Goal: Transaction & Acquisition: Purchase product/service

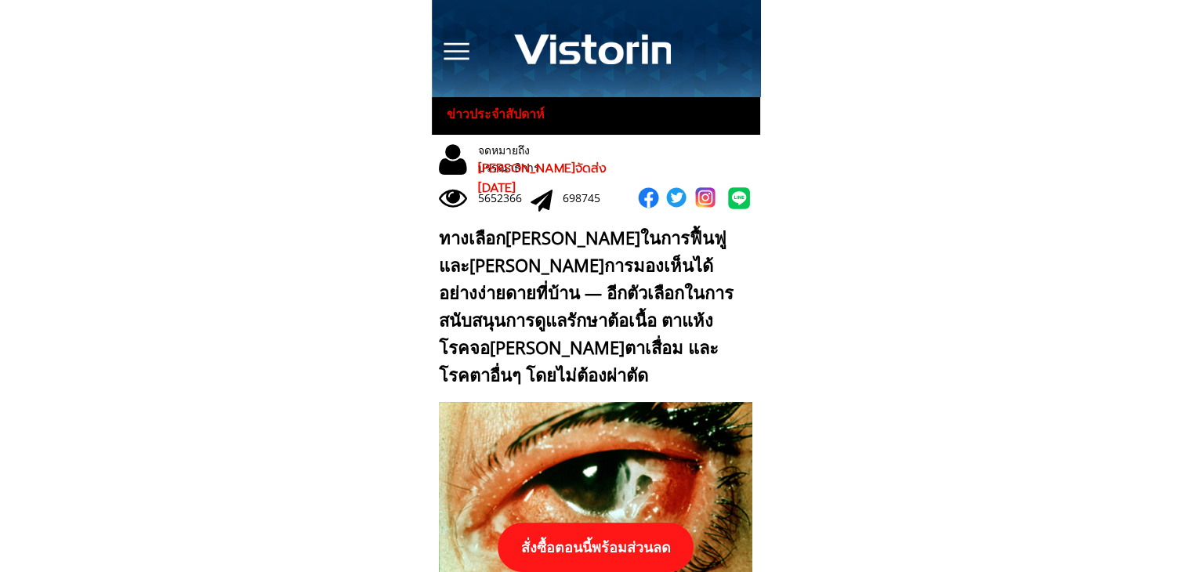
click at [639, 542] on p "สั่งซื้อตอนนี้พร้อมส่วนลด" at bounding box center [596, 547] width 196 height 49
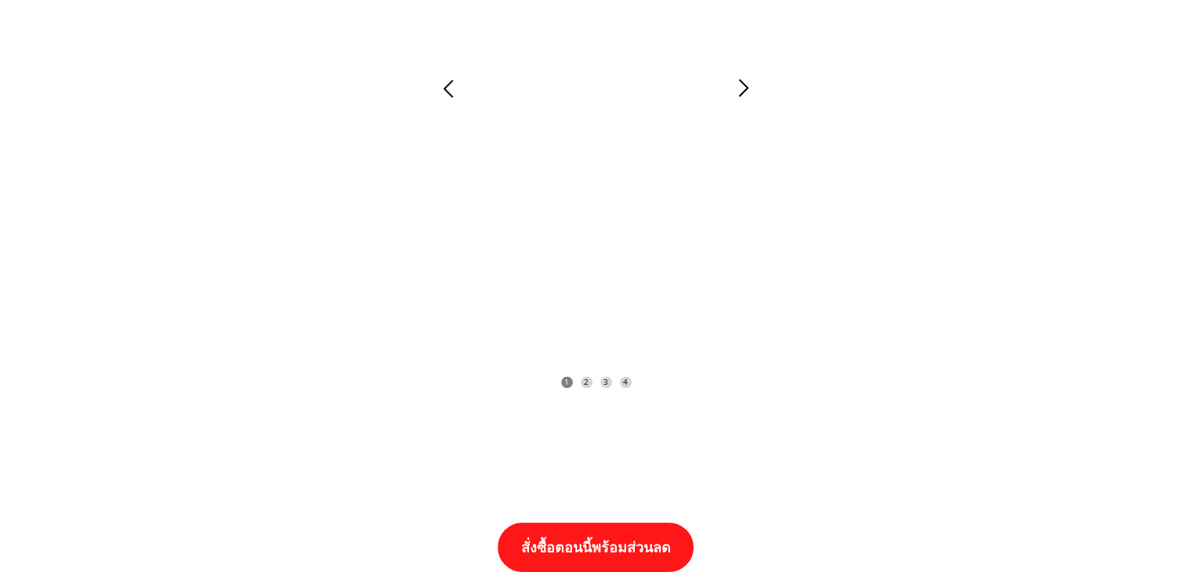
scroll to position [16280, 0]
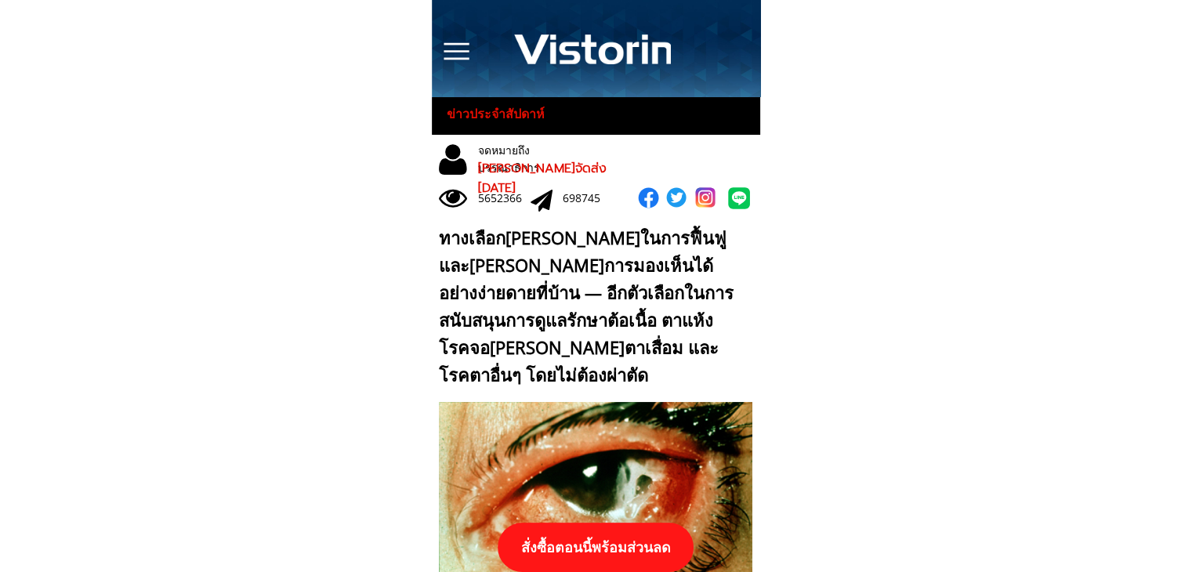
click at [658, 550] on p "สั่งซื้อตอนนี้พร้อมส่วนลด" at bounding box center [596, 547] width 196 height 49
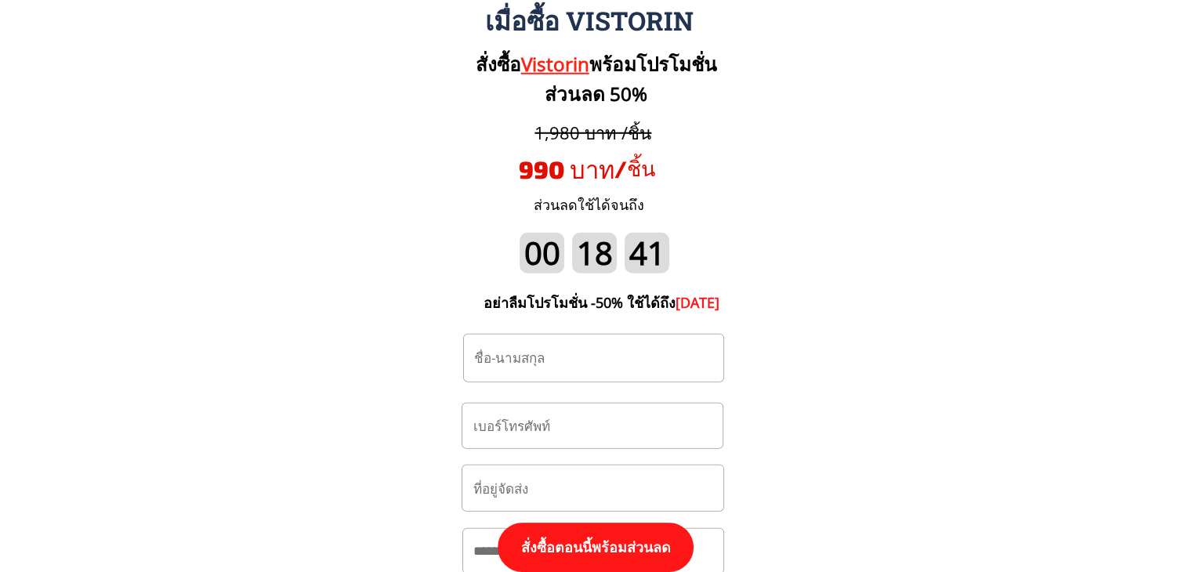
scroll to position [16437, 0]
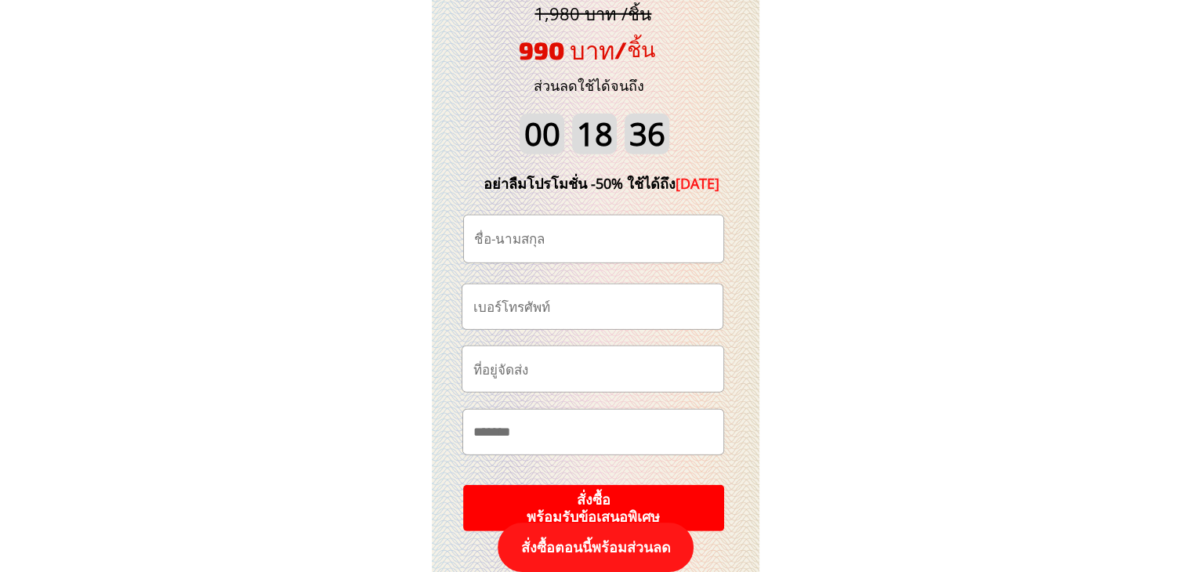
click at [615, 314] on input "tel" at bounding box center [592, 307] width 247 height 45
paste input "0931079240"
type input "0931079240"
click at [586, 230] on input "text" at bounding box center [593, 239] width 247 height 47
paste input "เรวดี วาหะรักษ์"
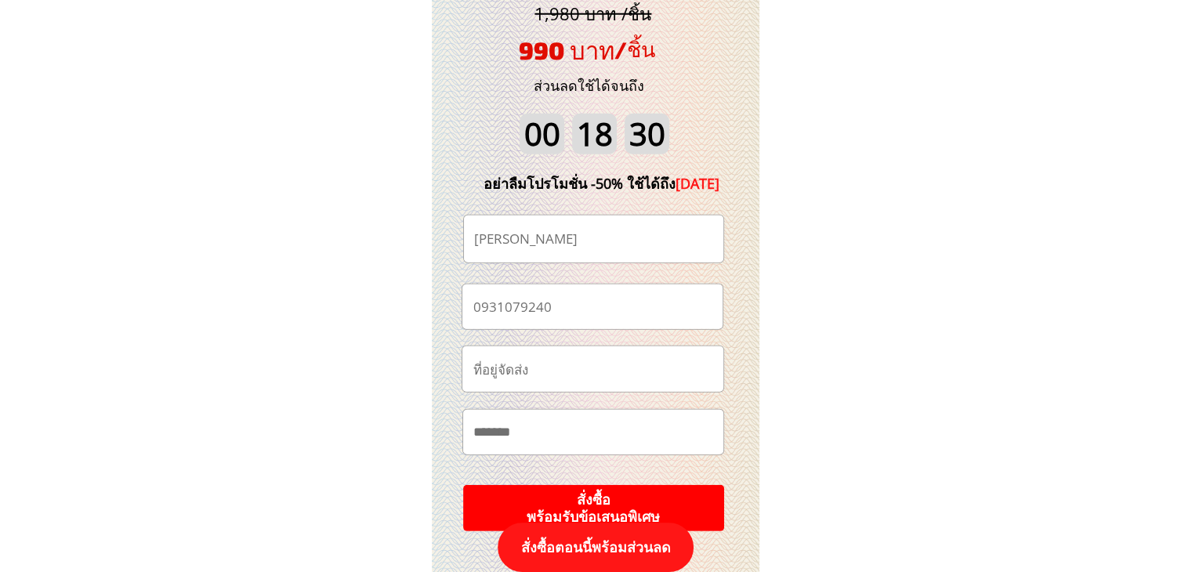
type input "เรวดี วาหะรักษ์"
click at [638, 377] on input "text" at bounding box center [593, 368] width 248 height 45
click at [527, 430] on input "text" at bounding box center [594, 432] width 248 height 45
paste input "**********"
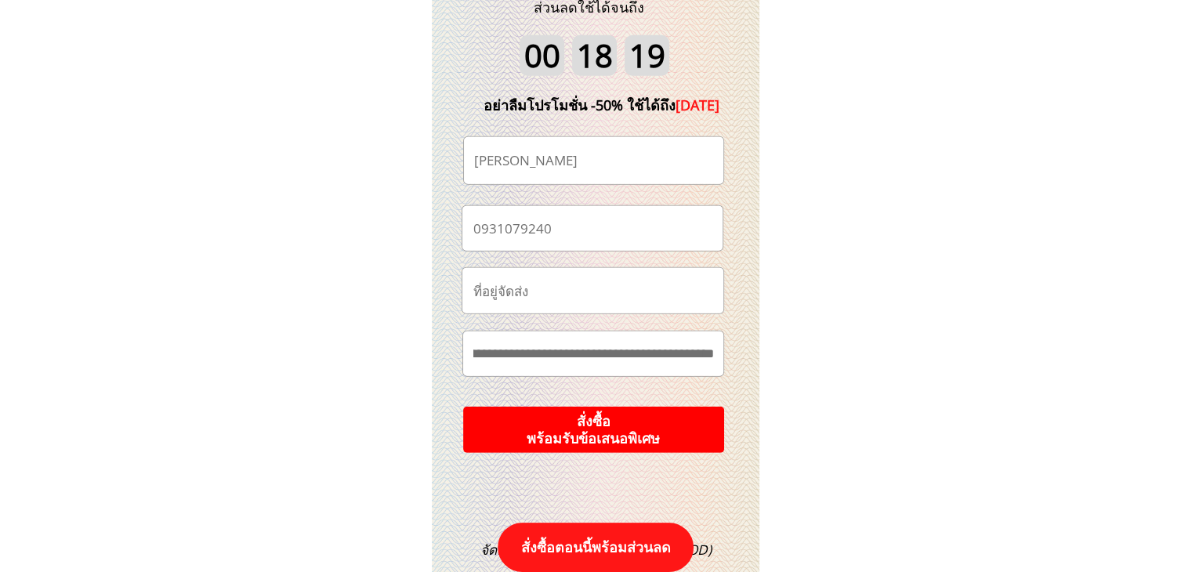
type input "**********"
click at [678, 420] on p "สั่งซื้อ พร้อมรับข้อเสนอพิเศษ" at bounding box center [593, 430] width 261 height 46
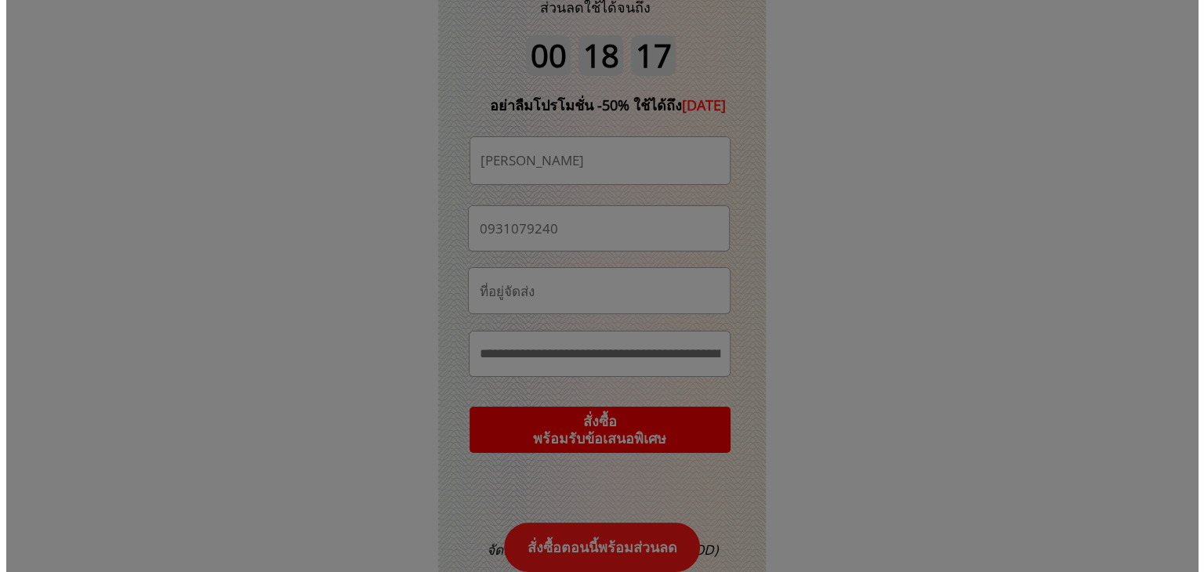
scroll to position [0, 0]
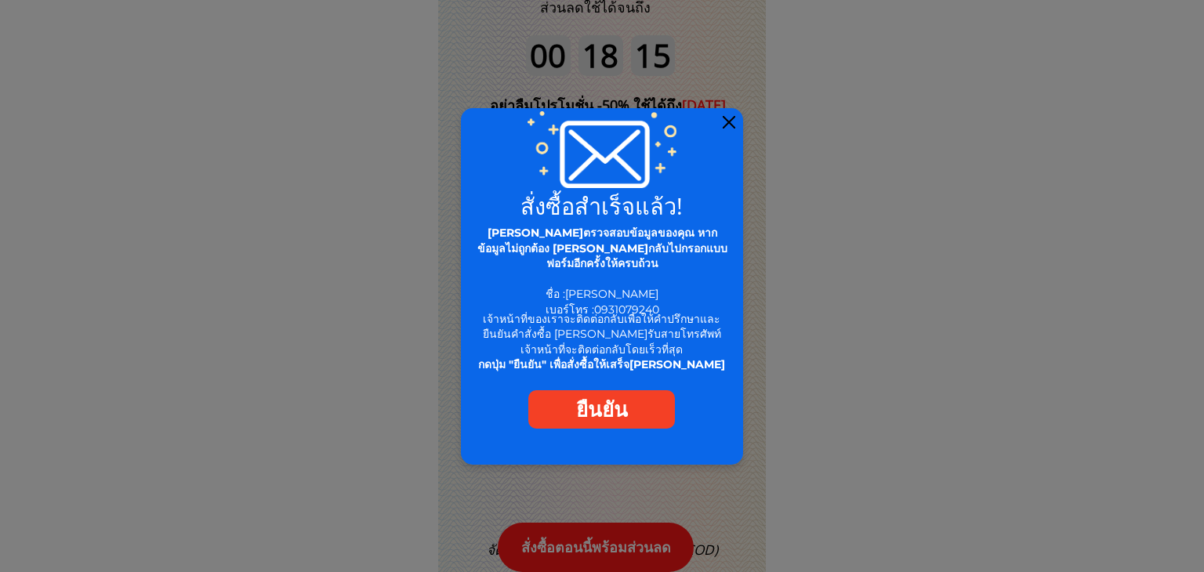
click at [729, 122] on div at bounding box center [729, 122] width 13 height 13
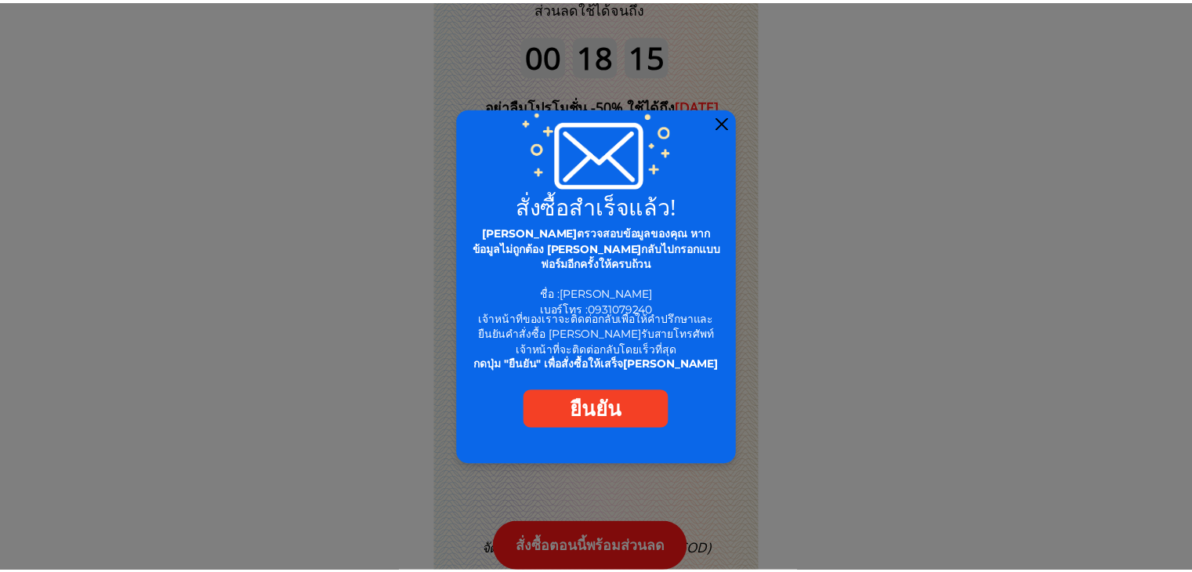
scroll to position [16516, 0]
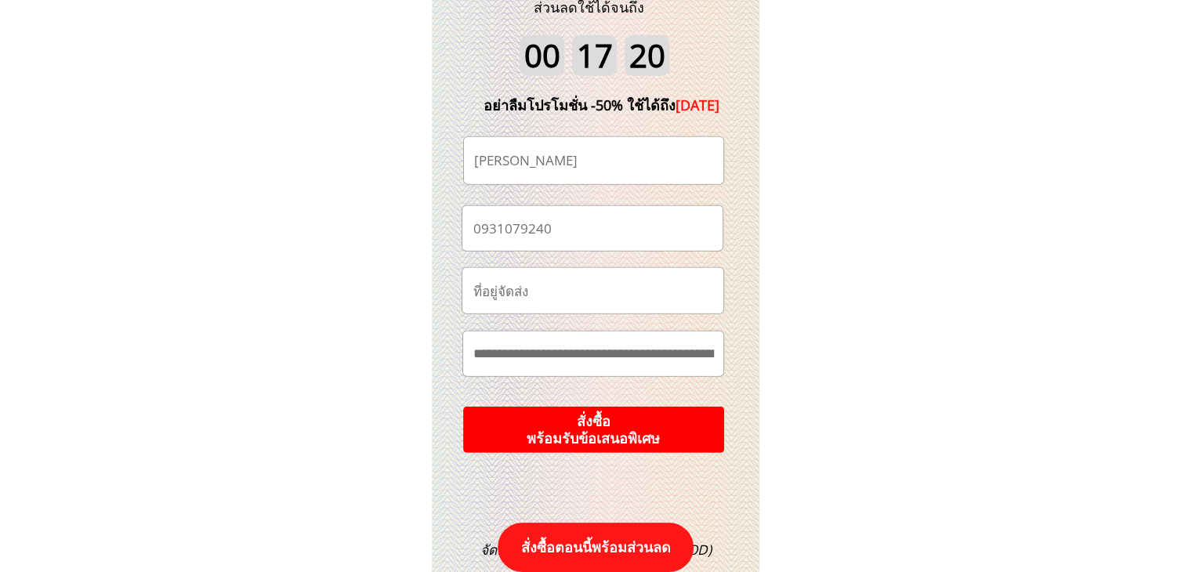
click at [589, 238] on input "0931079240" at bounding box center [592, 228] width 247 height 45
paste input "0931079240"
type input "0931079240"
click at [604, 154] on input "เรวดี วาหะรักษ์" at bounding box center [593, 160] width 247 height 47
paste input "เรวดี วาหะรักษ์"
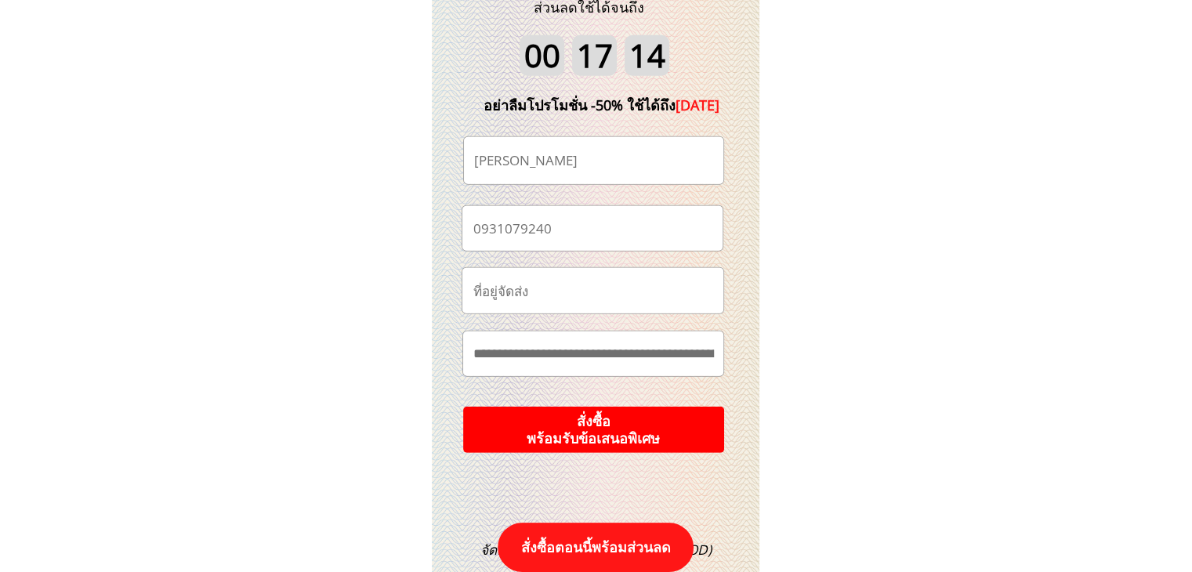
type input "เรวดี วาหะรักษ์"
click at [592, 292] on input "text" at bounding box center [593, 290] width 248 height 45
paste input "ตาเป็นต้อเนื้อค่ะ เข้าตาดำไปครื่งแล้วสนใจเรวดีวาหะรักษ์"
type input "ตาเป็นต้อเนื้อค่ะ เข้าตาดำไปครื่งแล้วสนใจเรวดีวาหะรักษ์"
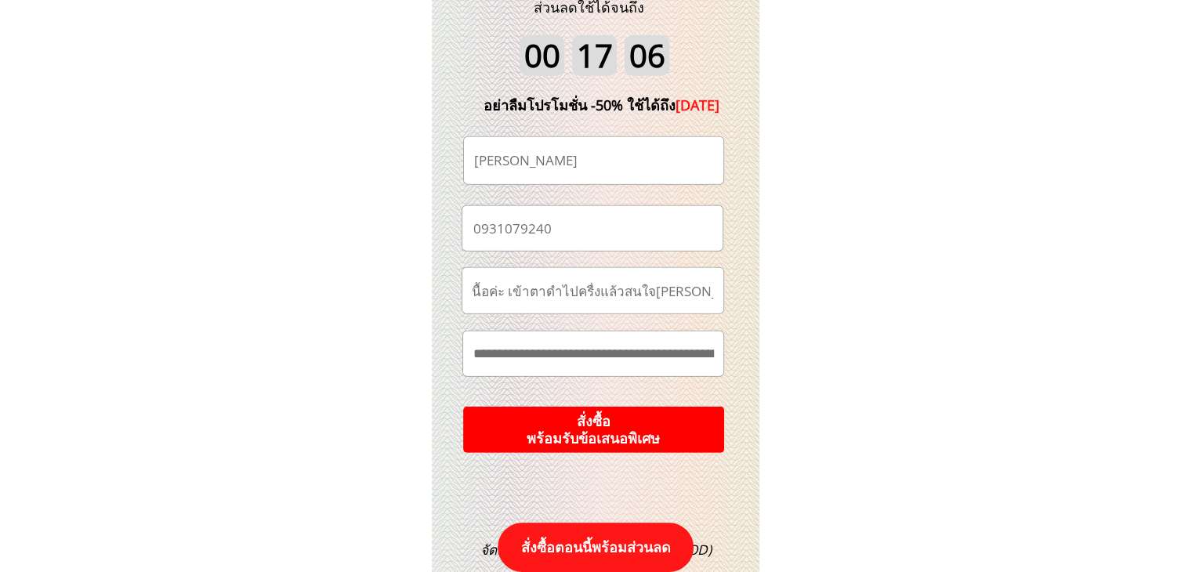
click at [639, 296] on input "ตาเป็นต้อเนื้อค่ะ เข้าตาดำไปครื่งแล้วสนใจเรวดีวาหะรักษ์" at bounding box center [593, 290] width 248 height 45
click at [640, 358] on input "**********" at bounding box center [594, 354] width 249 height 45
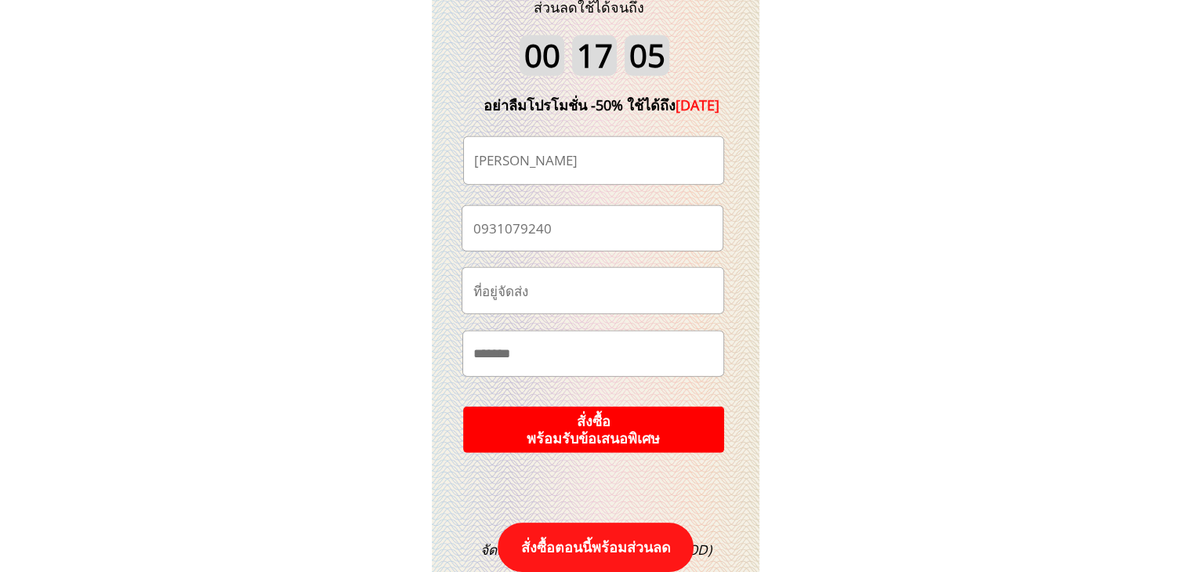
paste input "**********"
type input "**********"
click at [623, 433] on p "สั่งซื้อ พร้อมรับข้อเสนอพิเศษ" at bounding box center [593, 430] width 261 height 46
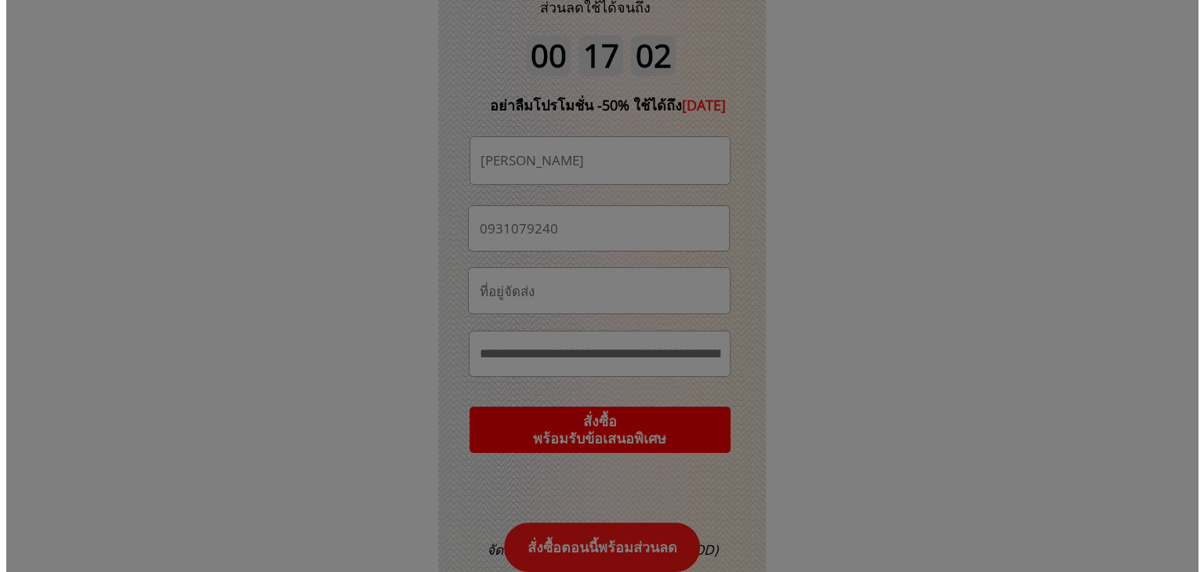
scroll to position [0, 0]
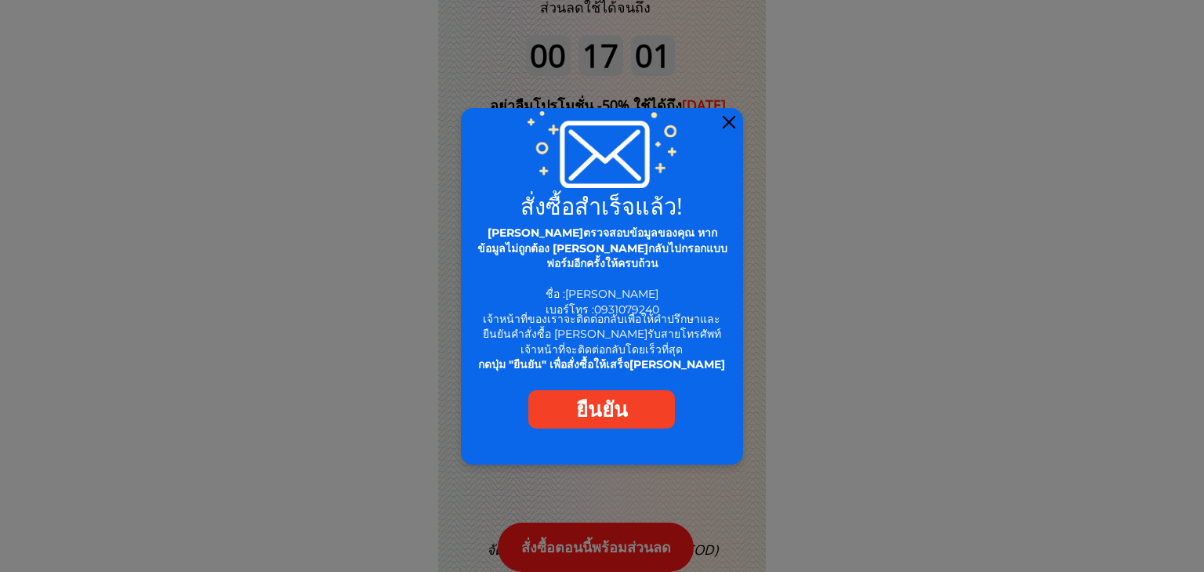
click at [726, 122] on div at bounding box center [729, 122] width 13 height 13
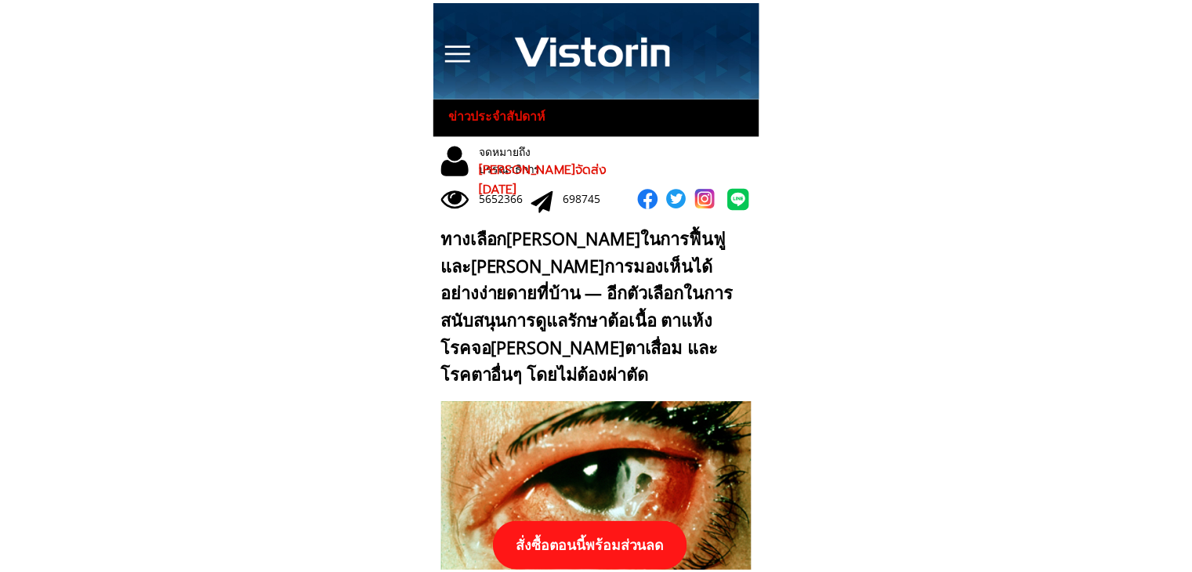
scroll to position [16516, 0]
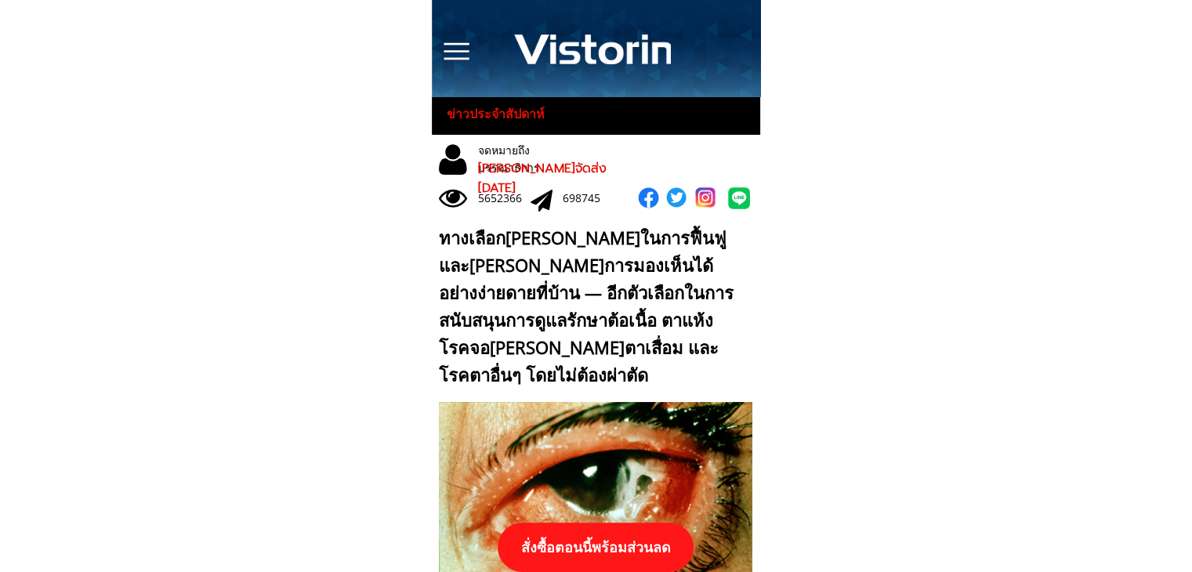
click at [643, 556] on p "สั่งซื้อตอนนี้พร้อมส่วนลด" at bounding box center [596, 547] width 196 height 49
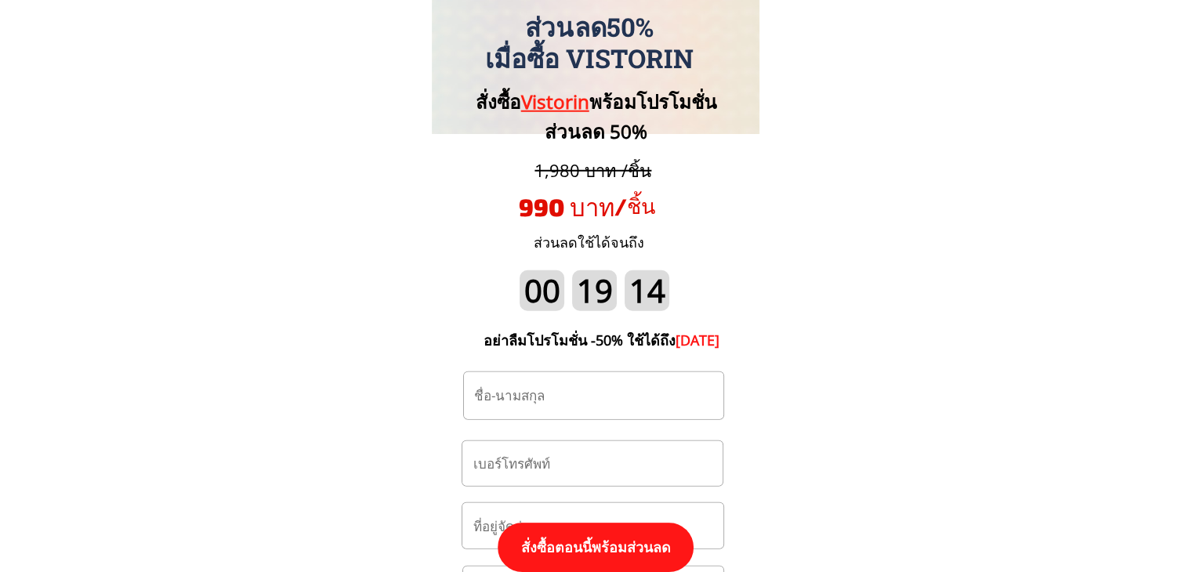
scroll to position [16437, 0]
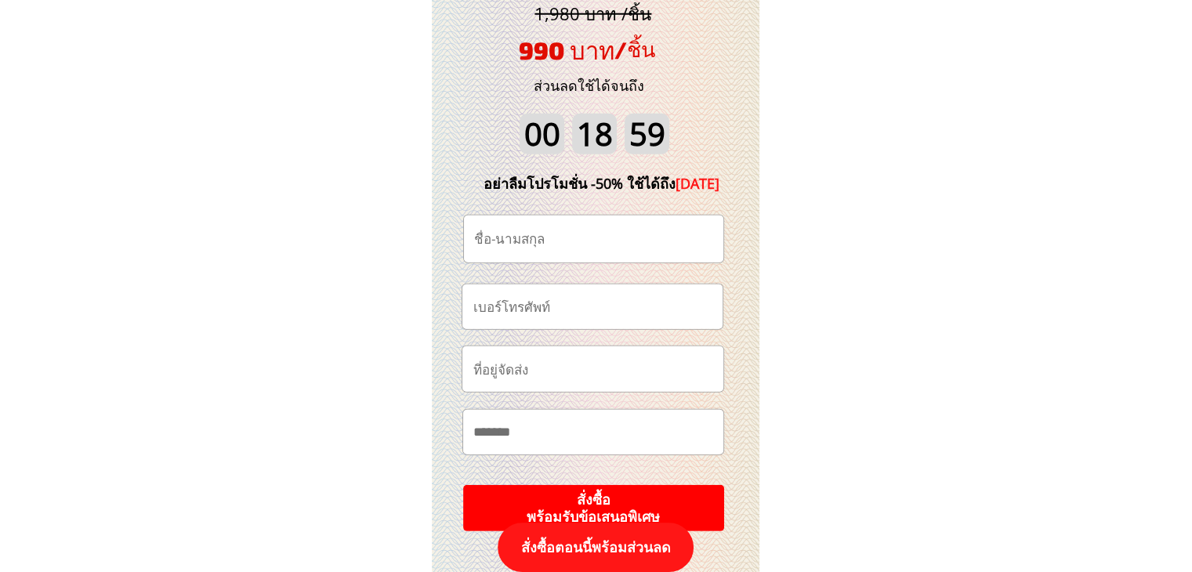
click at [564, 304] on input "tel" at bounding box center [592, 307] width 247 height 45
paste input "093-6145615"
click at [498, 308] on input "093-6145615" at bounding box center [592, 307] width 247 height 45
click at [501, 309] on input "093-6145615" at bounding box center [592, 307] width 247 height 45
drag, startPoint x: 510, startPoint y: 306, endPoint x: 517, endPoint y: 314, distance: 10.7
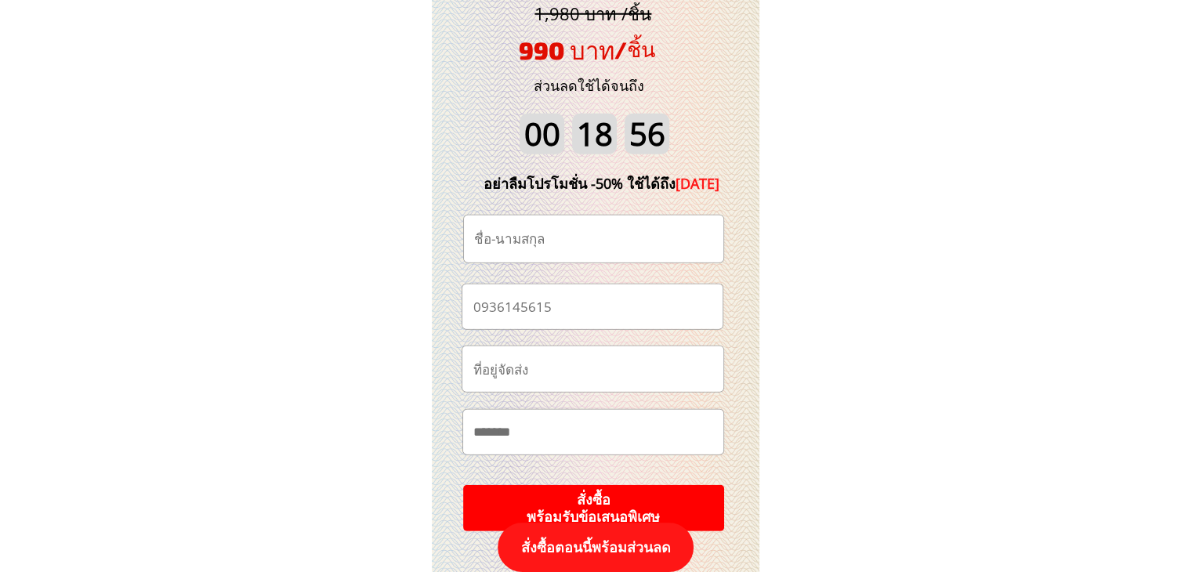
click at [512, 308] on input "0936145615" at bounding box center [592, 307] width 247 height 45
type input "0936145615"
click at [605, 374] on input "text" at bounding box center [593, 368] width 248 height 45
paste input "วรรชัย-[PERSON_NAME] 90หมู่5ตำบล[PERSON_NAME] อำเภอพุนพิน จ,สุราษฎร์ธานี 84130 …"
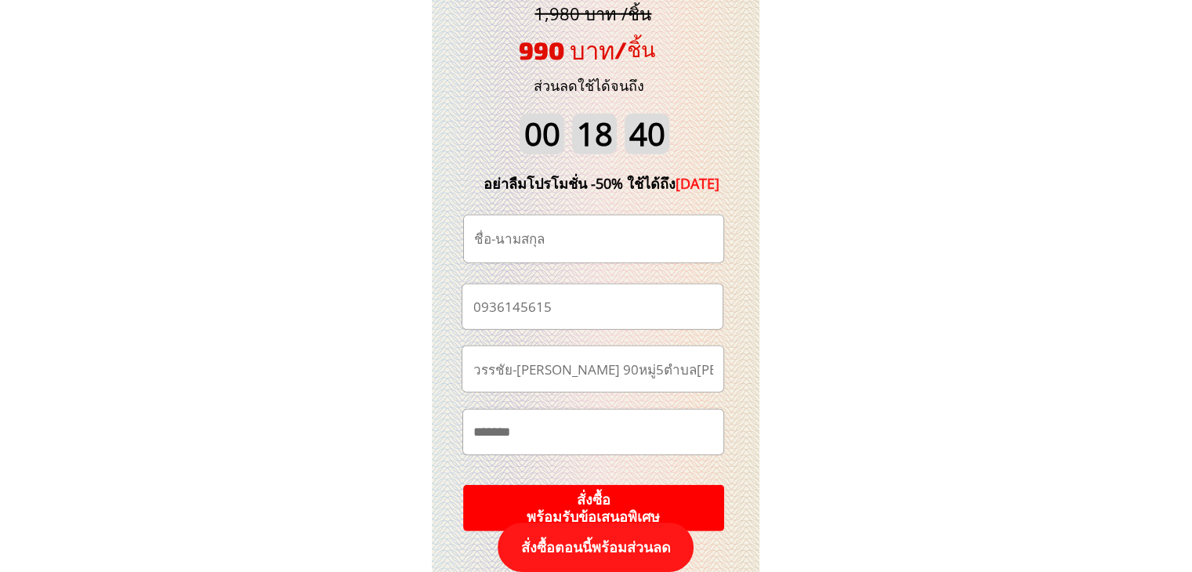
scroll to position [0, 176]
type input "วรรชัย-[PERSON_NAME] 90หมู่5ตำบล[PERSON_NAME] อำเภอพุนพิน จ,สุราษฎร์ธานี 84130 …"
click at [571, 245] on input "text" at bounding box center [593, 239] width 247 height 47
paste input "[PERSON_NAME][PERSON_NAME]"
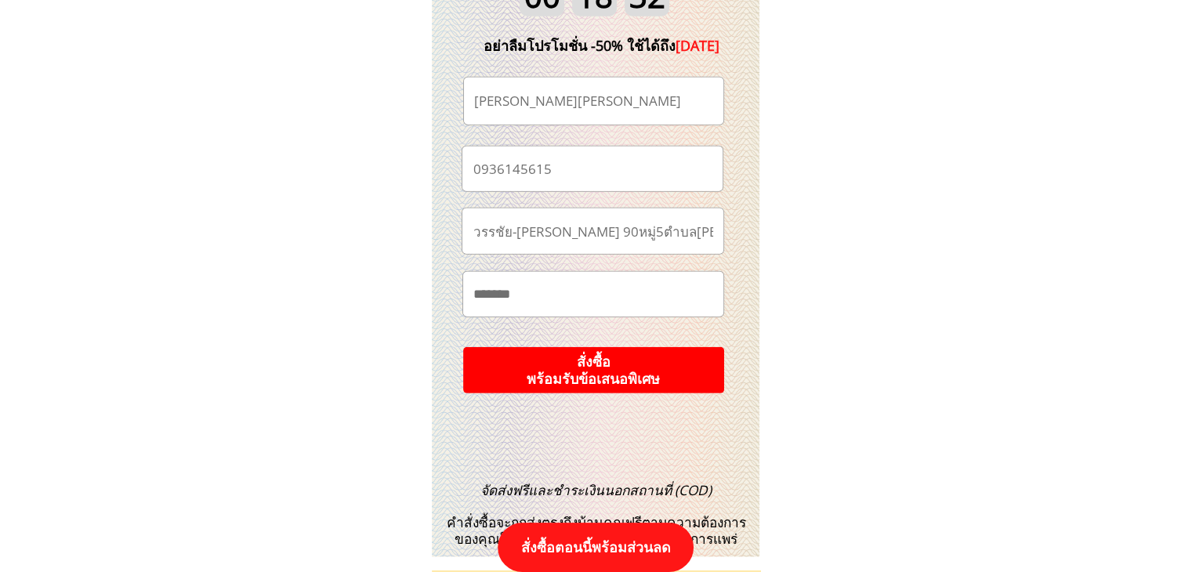
scroll to position [16594, 0]
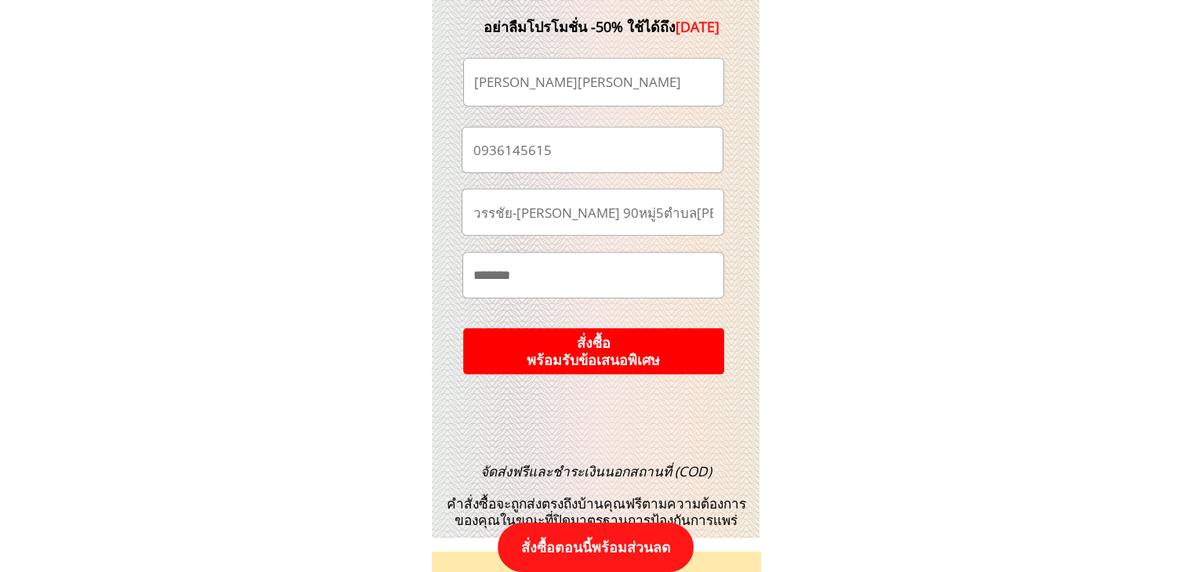
type input "[PERSON_NAME][PERSON_NAME]"
click at [587, 348] on p "สั่งซื้อ พร้อมรับข้อเสนอพิเศษ" at bounding box center [593, 351] width 261 height 46
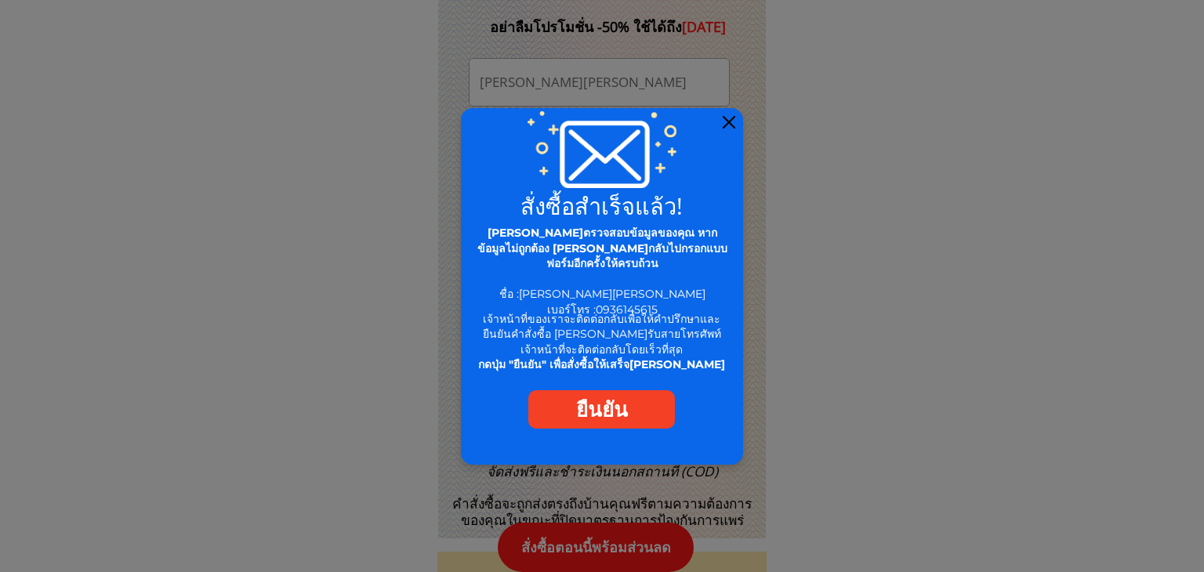
click at [727, 119] on div at bounding box center [729, 122] width 13 height 13
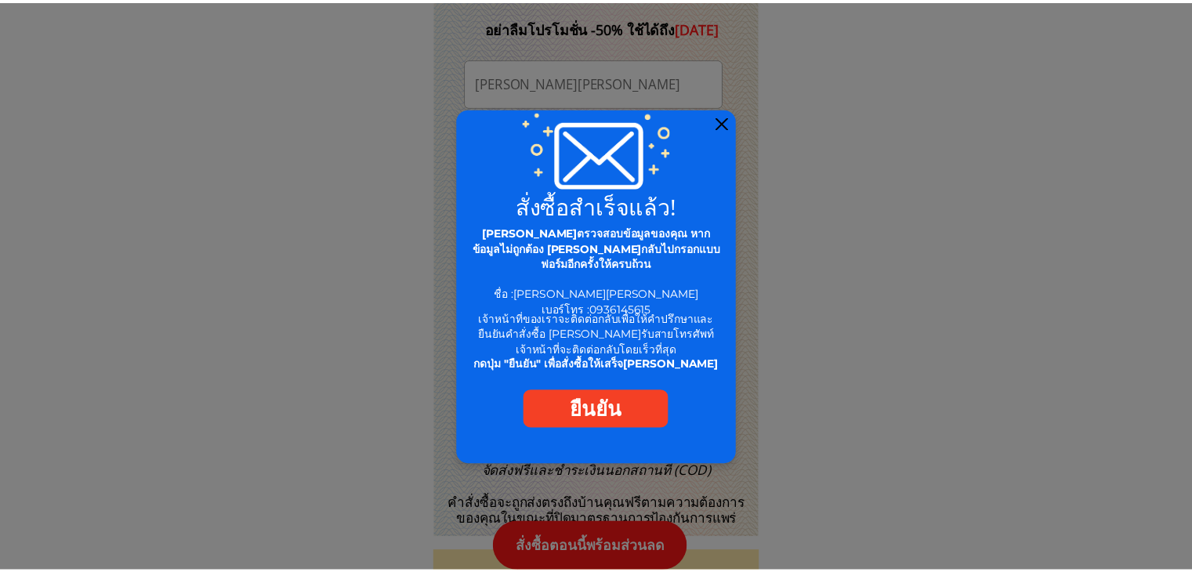
scroll to position [16594, 0]
